Goal: Task Accomplishment & Management: Manage account settings

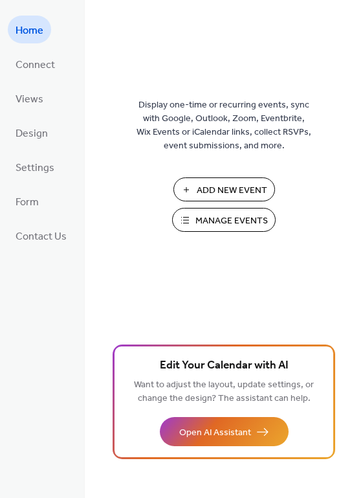
click at [239, 220] on span "Manage Events" at bounding box center [232, 221] width 73 height 14
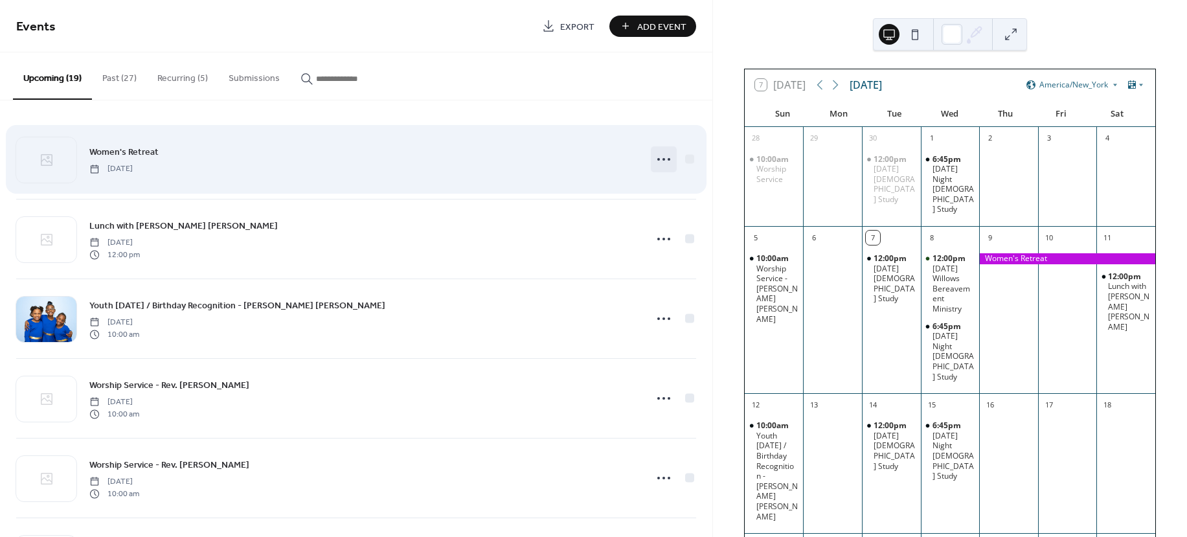
click at [663, 160] on icon at bounding box center [663, 159] width 21 height 21
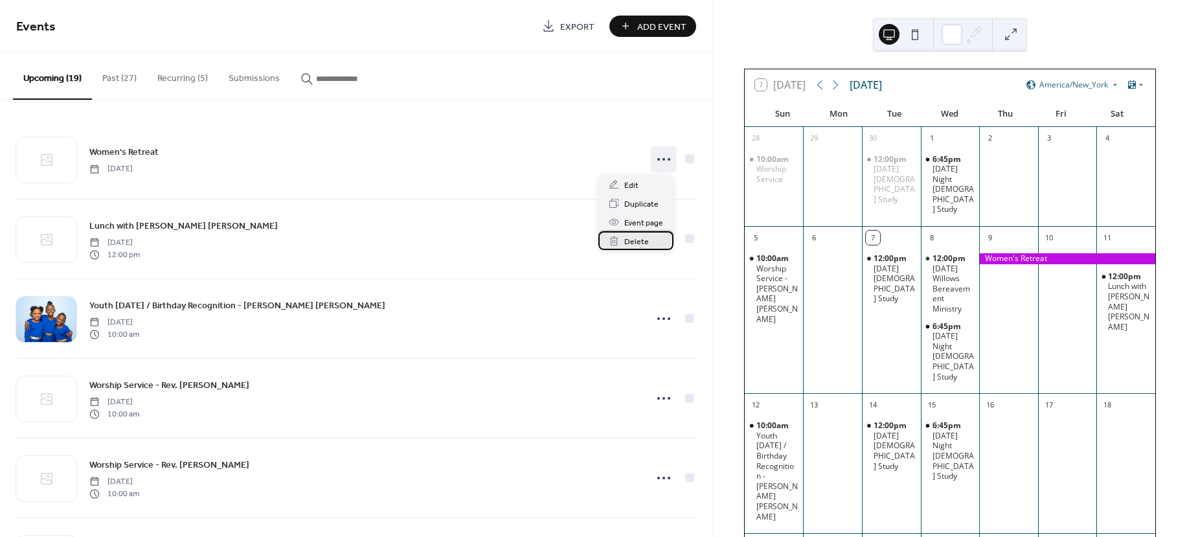
click at [634, 240] on span "Delete" at bounding box center [636, 242] width 25 height 14
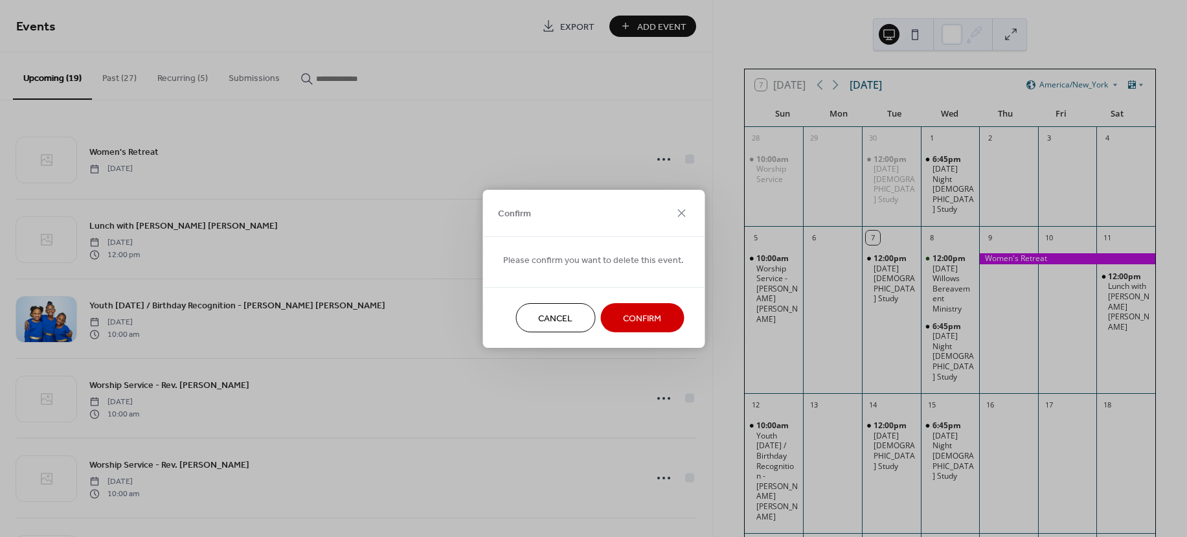
click at [648, 323] on span "Confirm" at bounding box center [642, 319] width 38 height 14
